Goal: Task Accomplishment & Management: Use online tool/utility

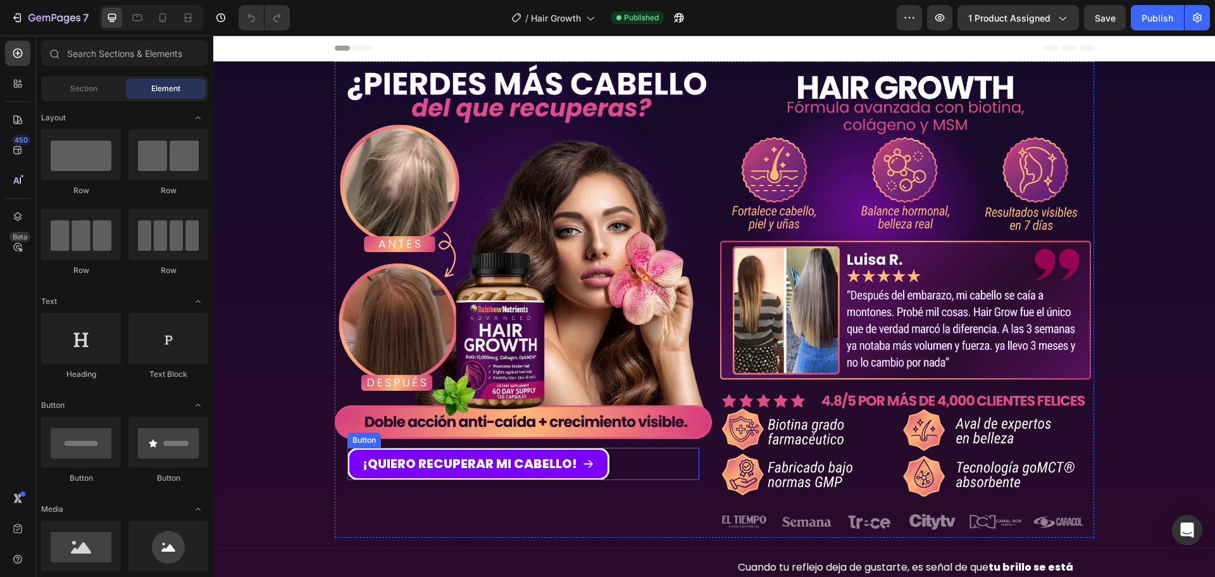
click at [644, 468] on div "¡QUIERO RECUPERAR MI CABELLO! Button" at bounding box center [523, 463] width 352 height 32
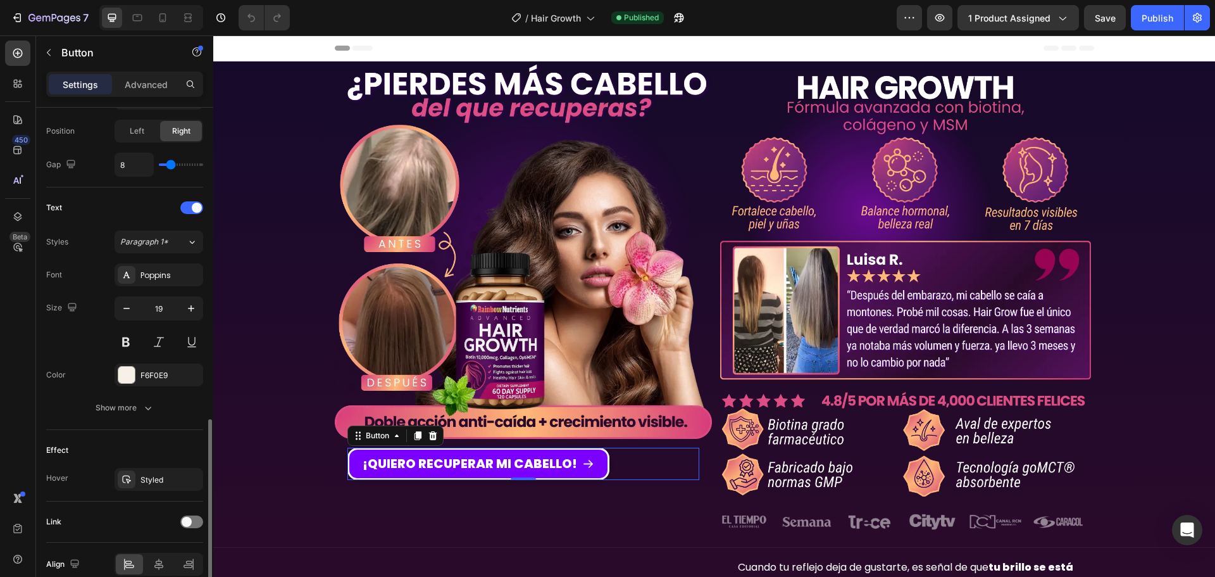
scroll to position [503, 0]
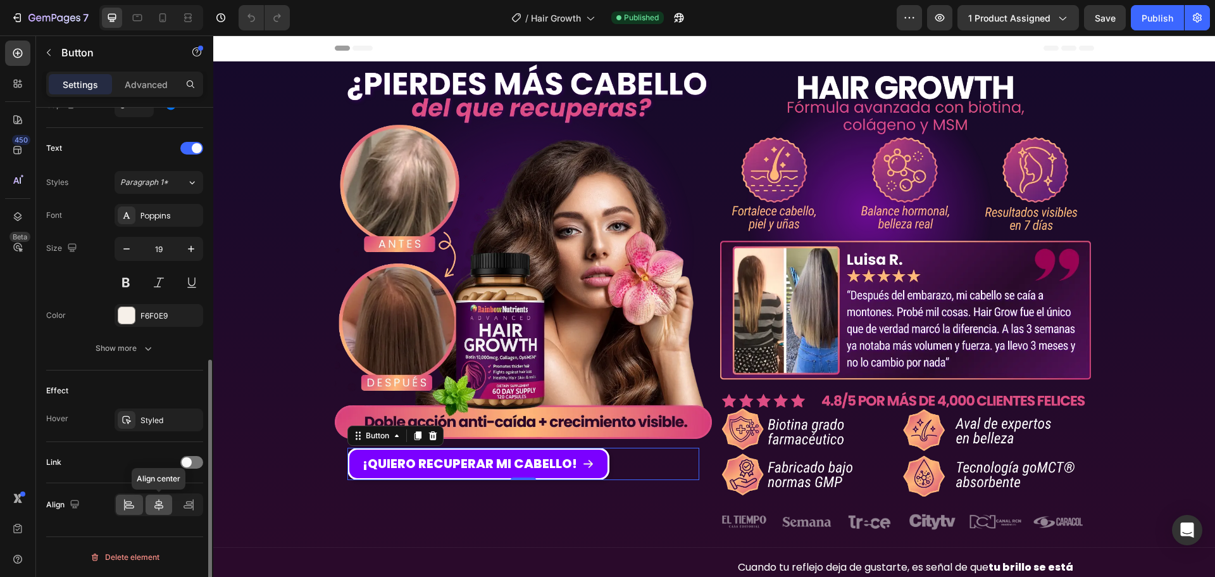
click at [161, 503] on icon at bounding box center [158, 504] width 9 height 11
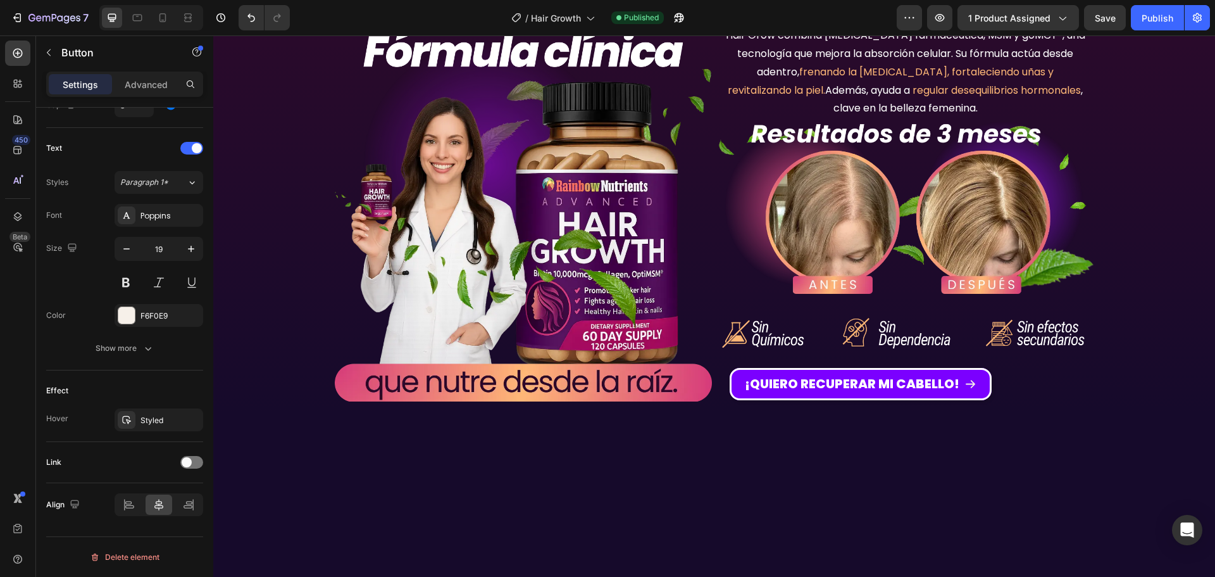
scroll to position [696, 0]
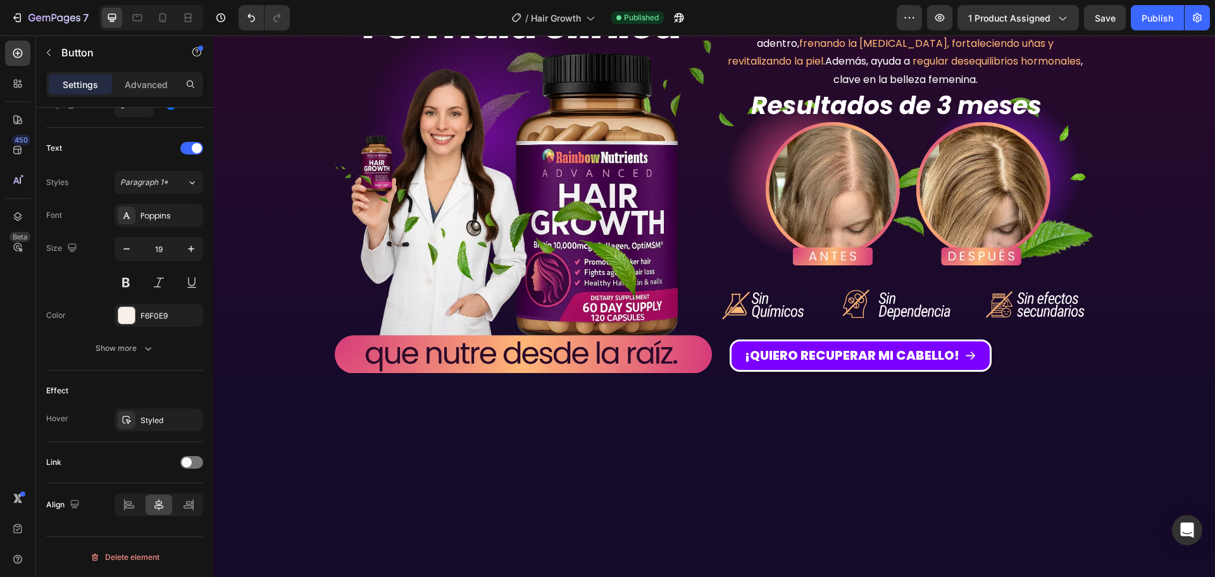
click at [167, 506] on div at bounding box center [159, 504] width 27 height 20
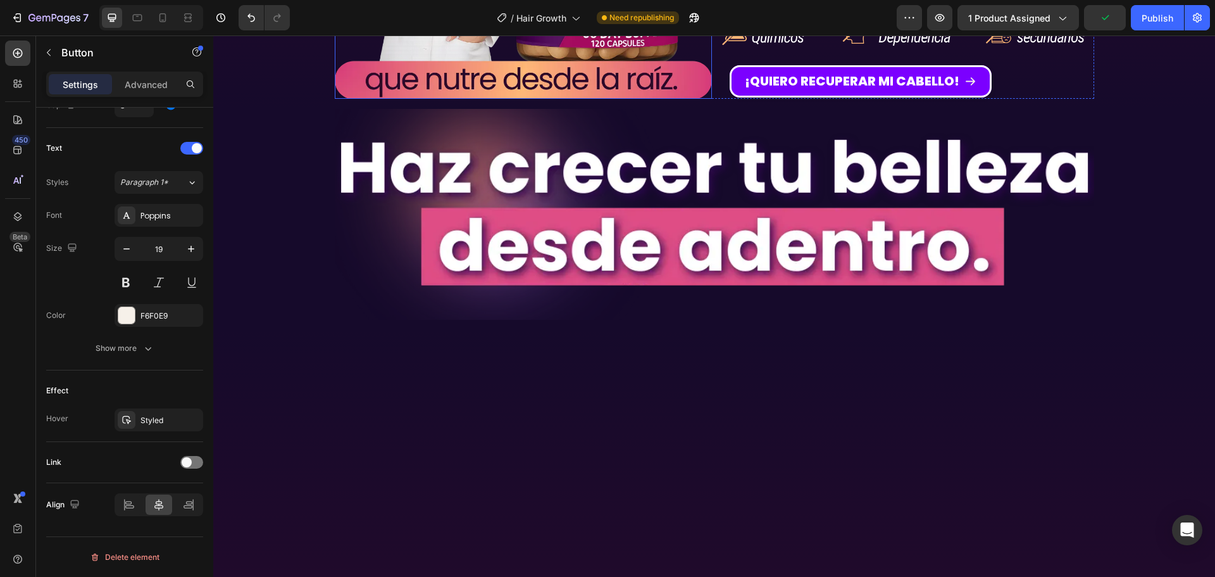
scroll to position [1013, 0]
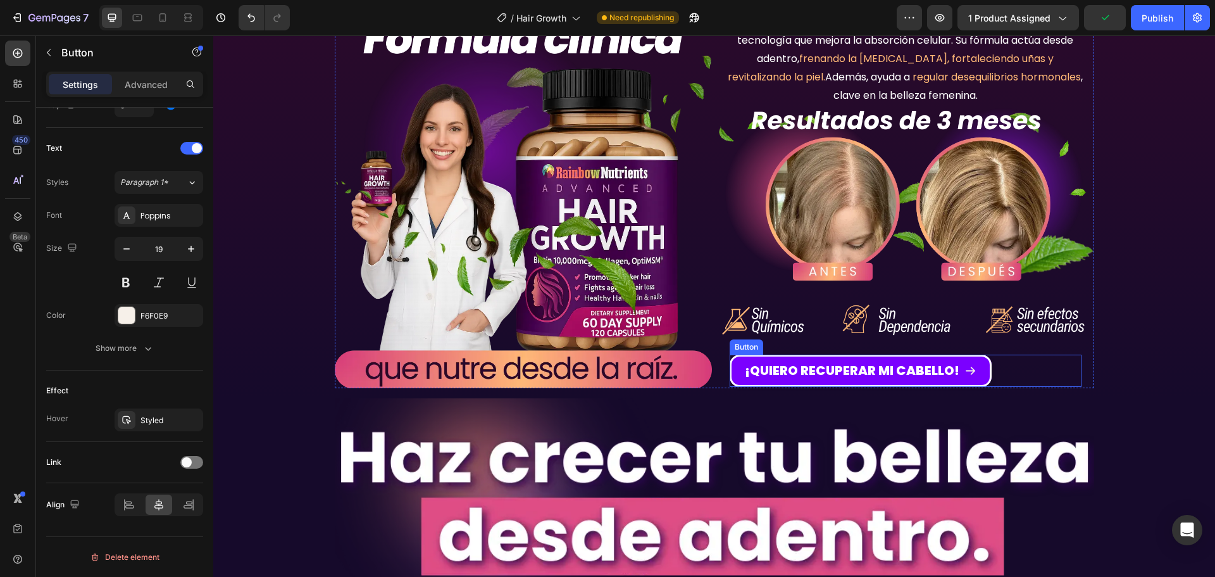
click at [1025, 361] on div "¡QUIERO RECUPERAR MI CABELLO! Button" at bounding box center [906, 370] width 352 height 32
click at [153, 507] on icon at bounding box center [159, 504] width 13 height 13
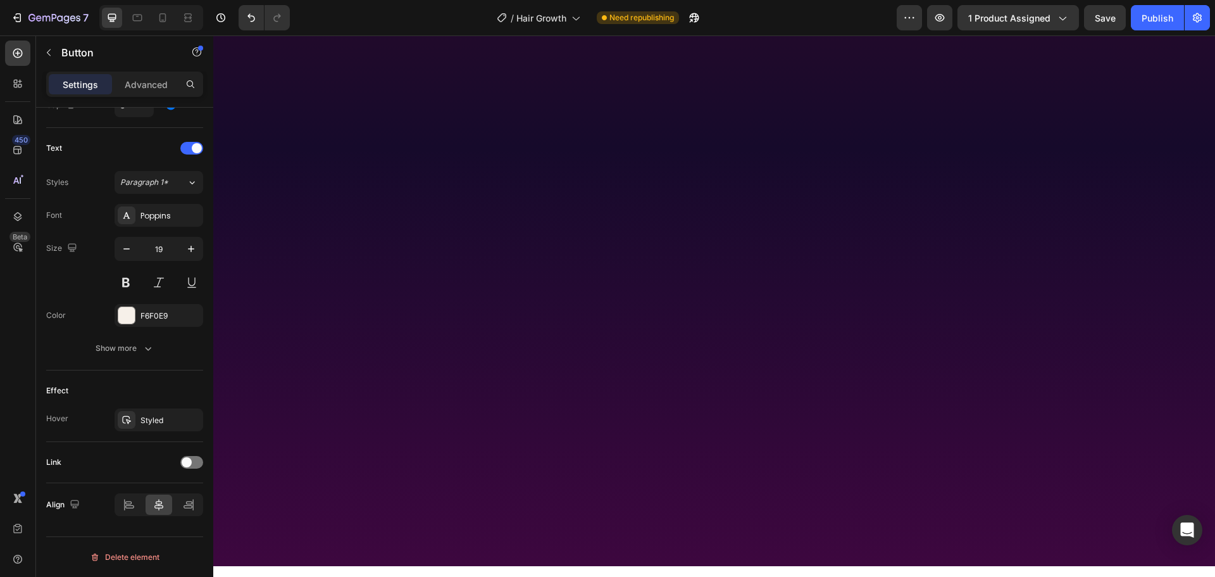
scroll to position [1772, 0]
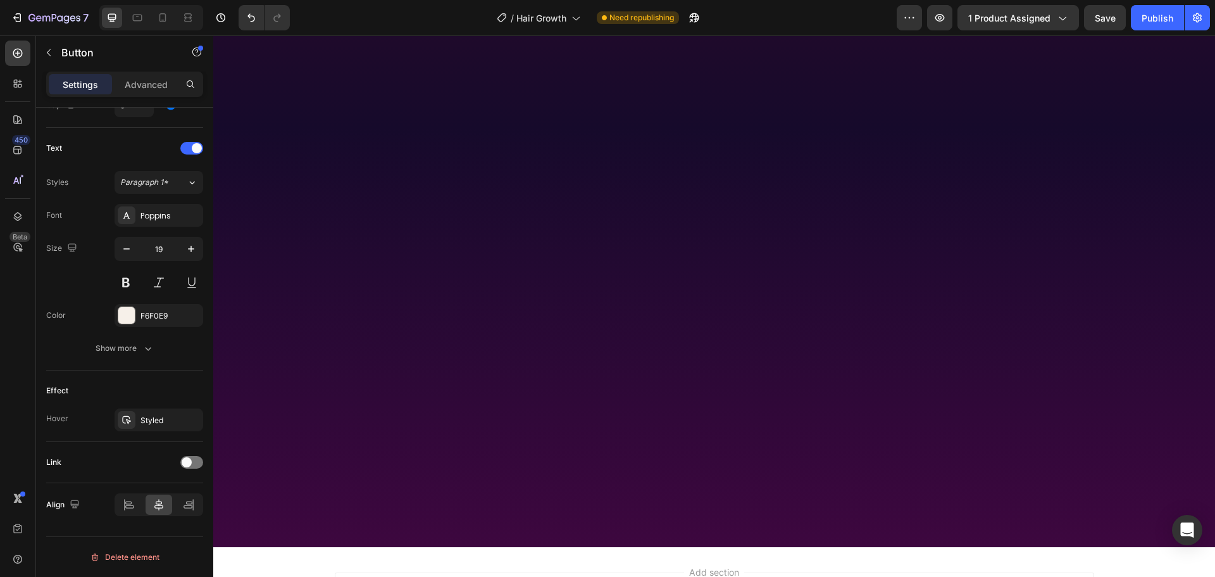
click at [162, 500] on icon at bounding box center [159, 504] width 13 height 13
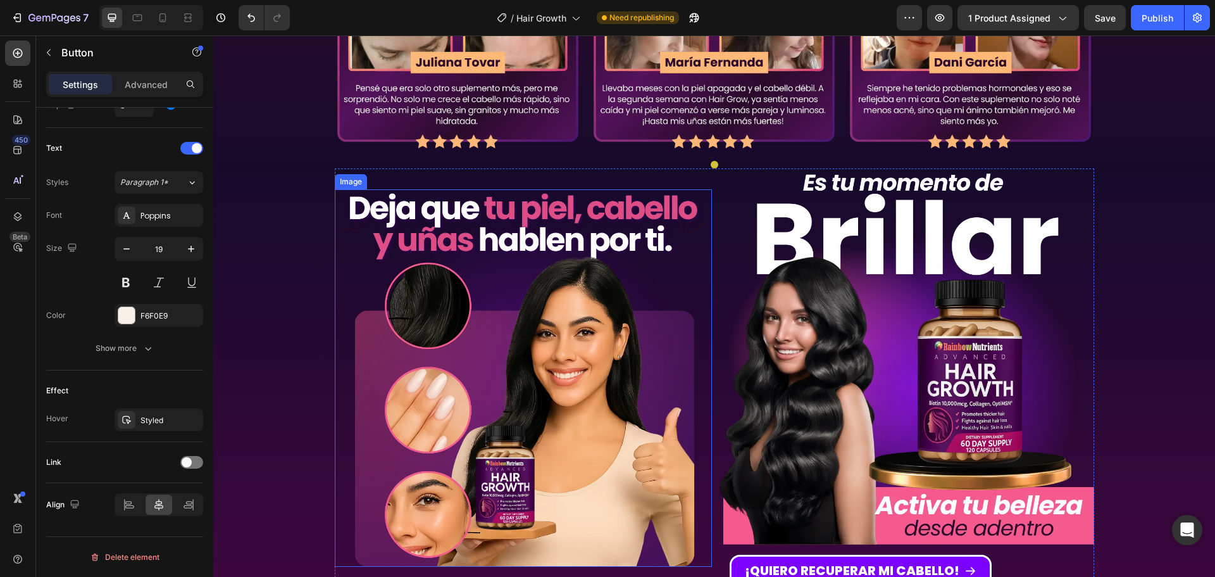
scroll to position [2577, 0]
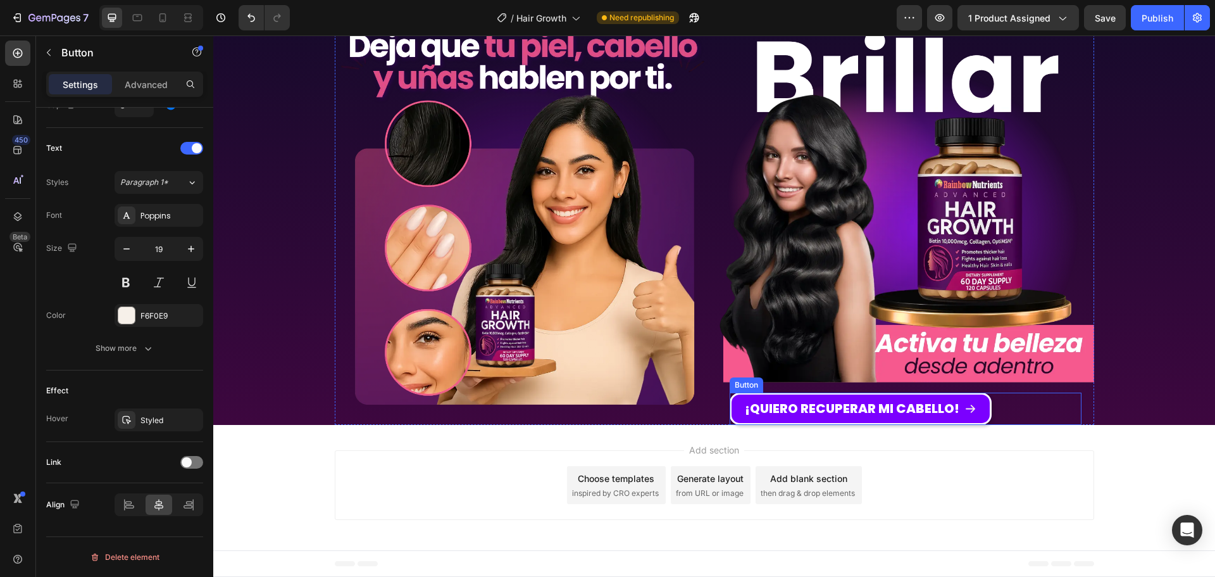
click at [1041, 403] on div "¡QUIERO RECUPERAR MI CABELLO! Button" at bounding box center [906, 408] width 352 height 32
click at [158, 497] on div at bounding box center [159, 504] width 27 height 20
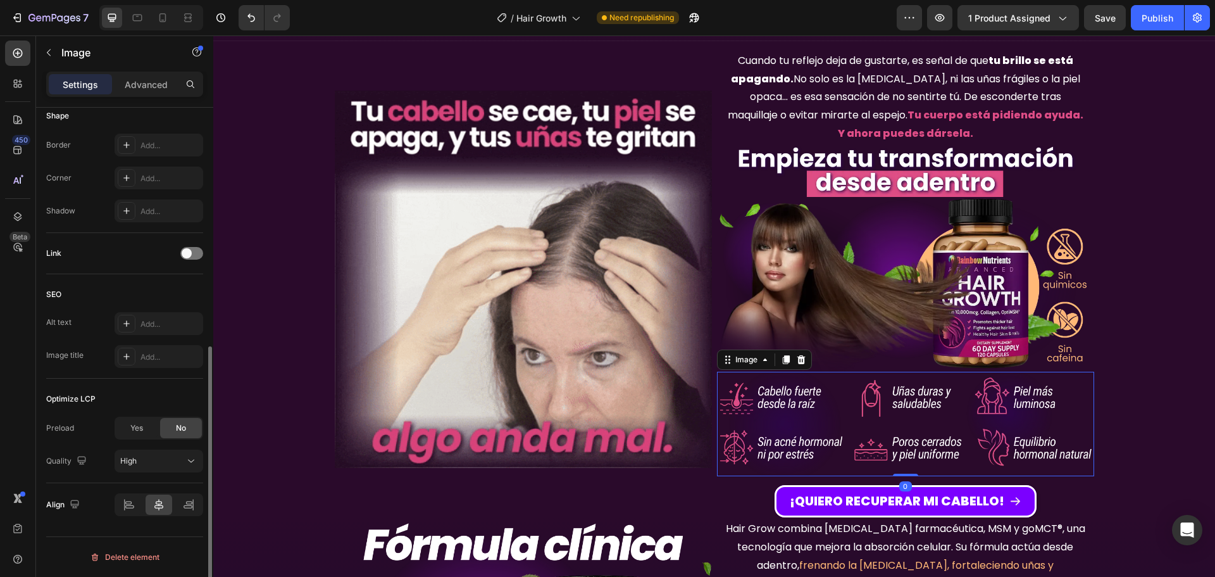
scroll to position [0, 0]
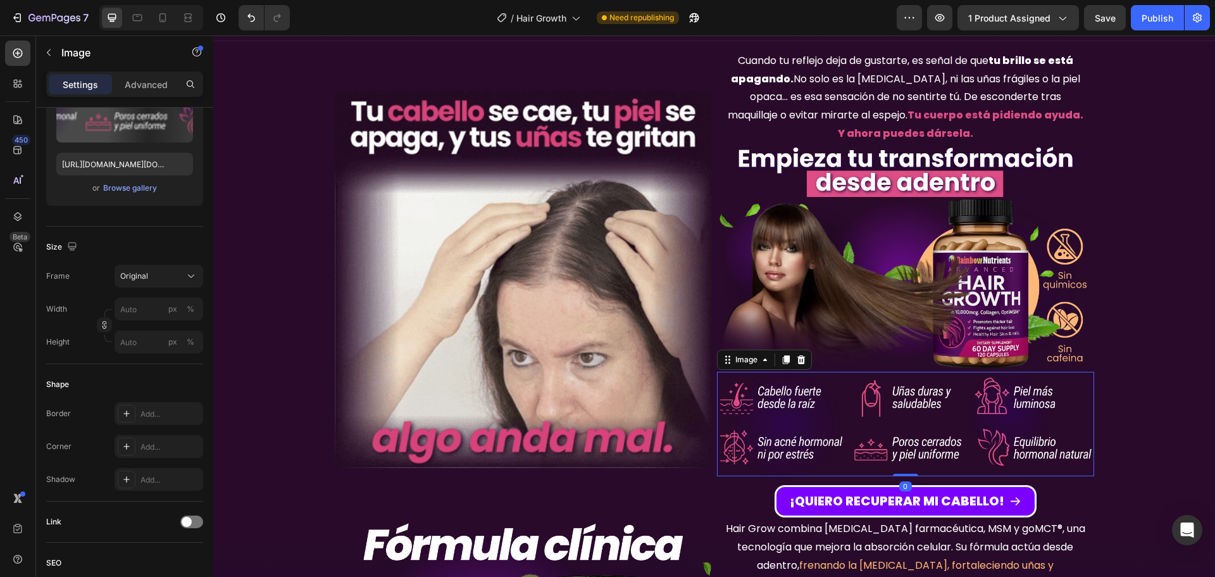
click at [764, 390] on img at bounding box center [905, 424] width 377 height 105
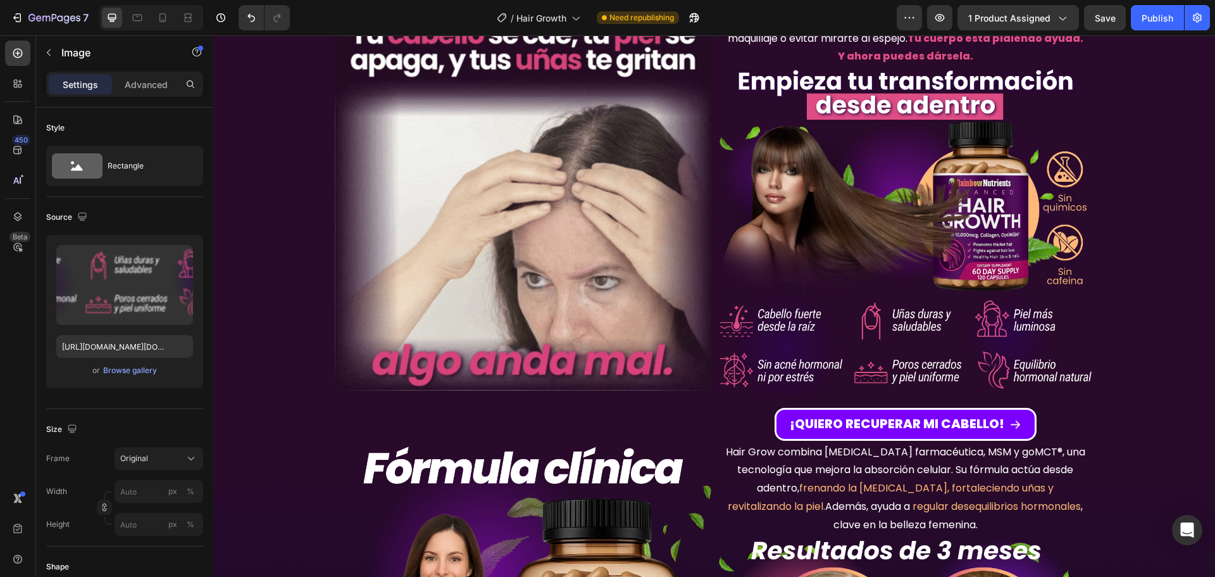
scroll to position [127, 0]
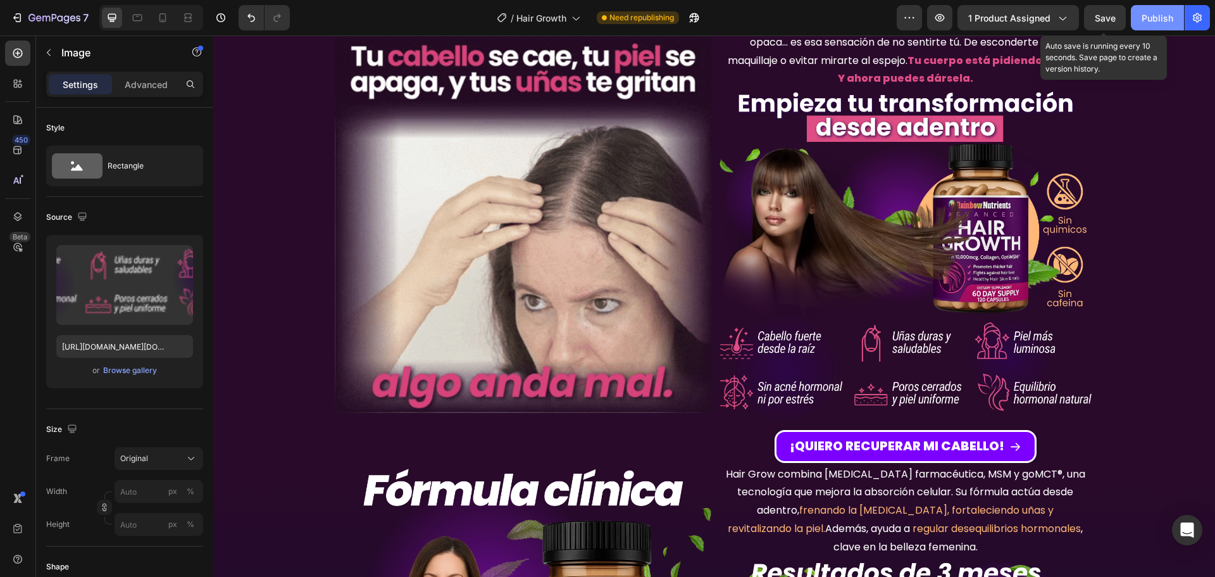
drag, startPoint x: 1108, startPoint y: 17, endPoint x: 1133, endPoint y: 14, distance: 24.9
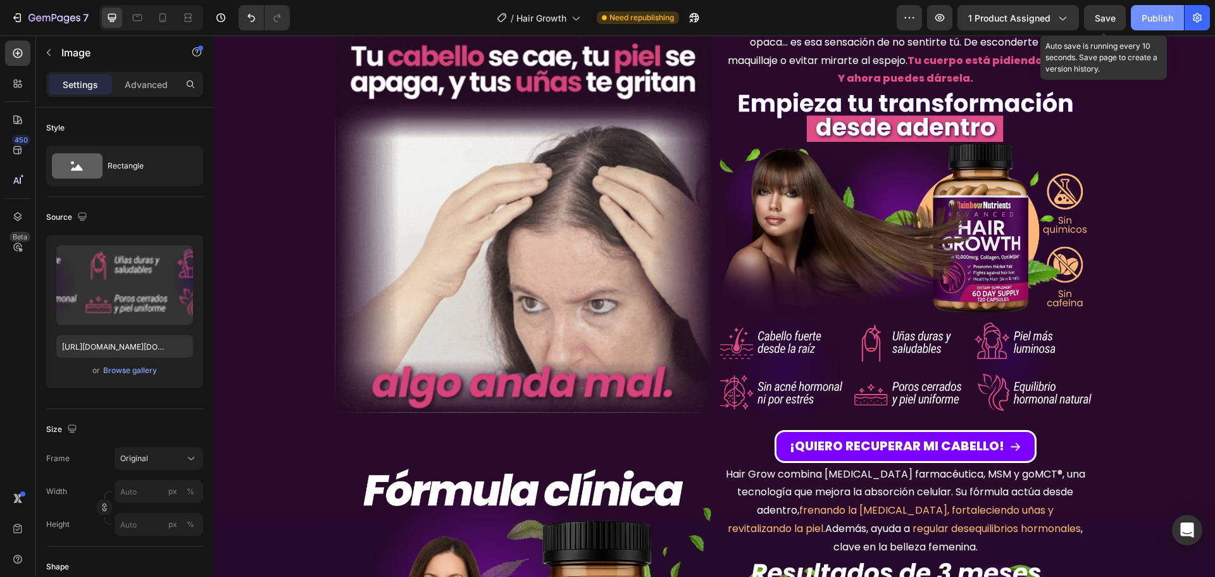
click at [1122, 16] on button "Save" at bounding box center [1105, 17] width 42 height 25
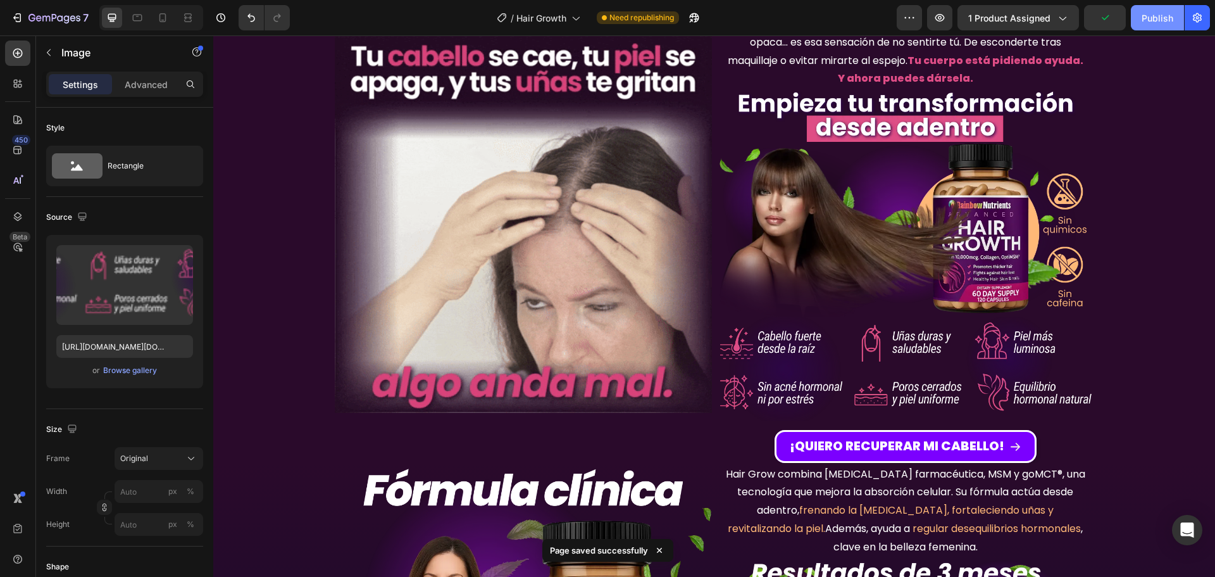
click at [1149, 9] on button "Publish" at bounding box center [1157, 17] width 53 height 25
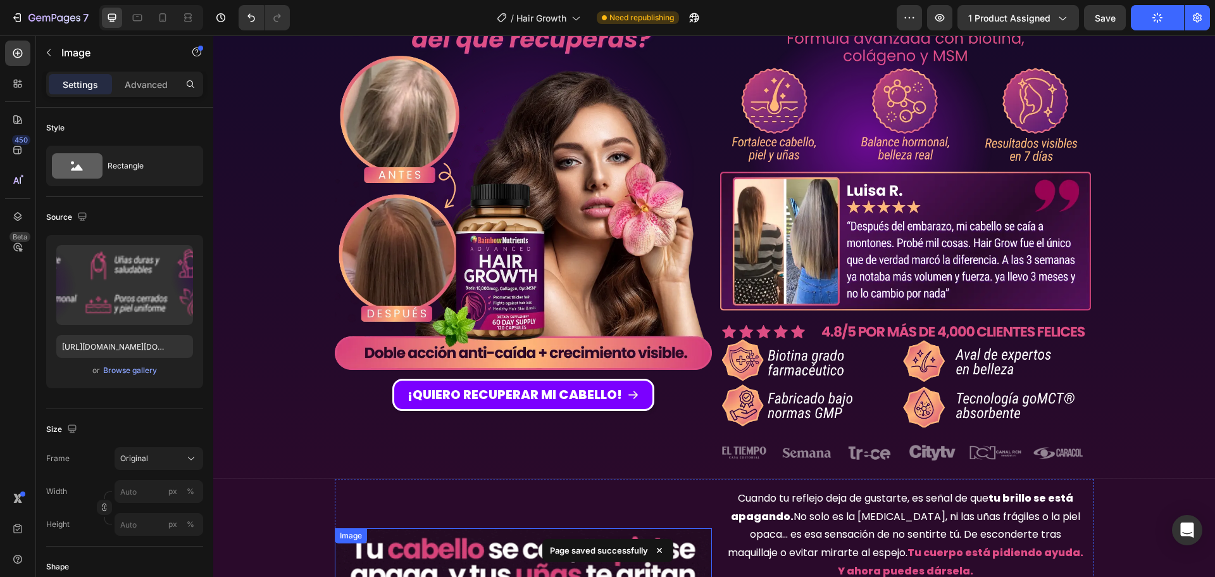
scroll to position [0, 0]
